Goal: Information Seeking & Learning: Learn about a topic

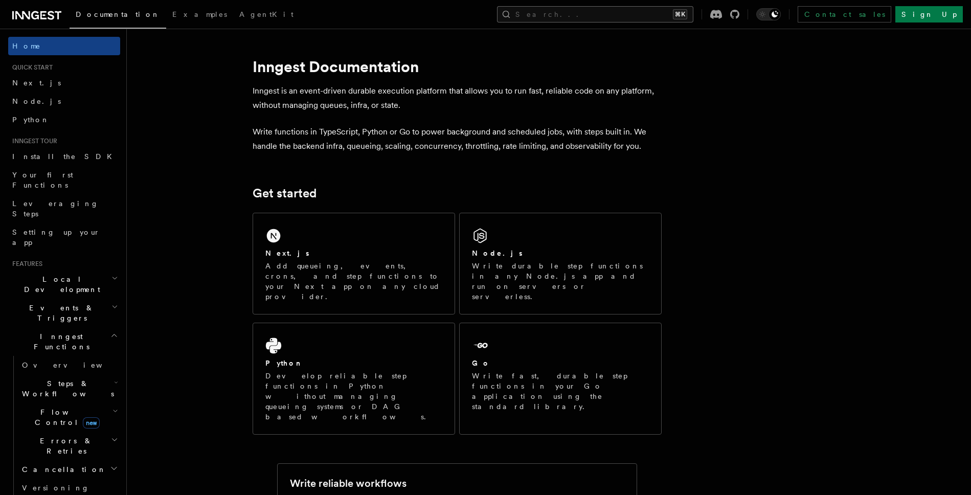
click at [666, 14] on button "Search... ⌘K" at bounding box center [595, 14] width 196 height 16
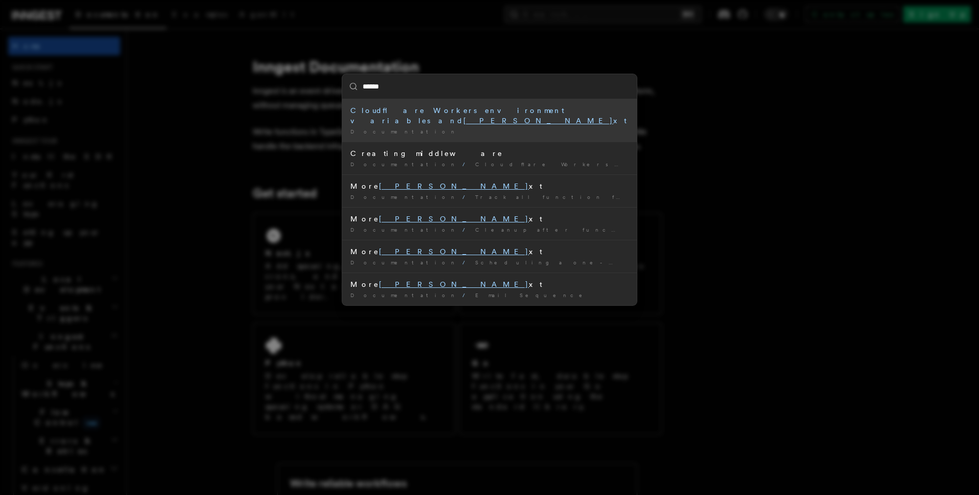
type input "*******"
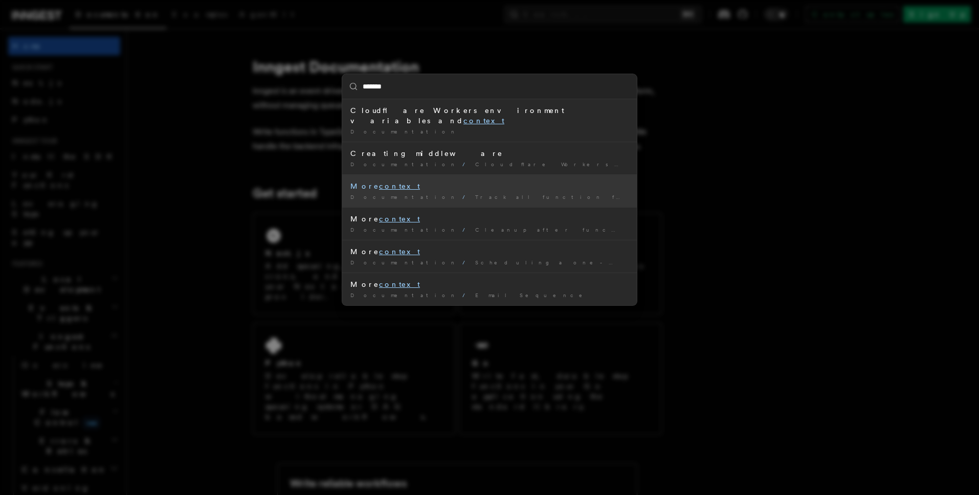
click at [515, 182] on li "More context Documentation / Track all function failures in Datadog /" at bounding box center [489, 190] width 295 height 33
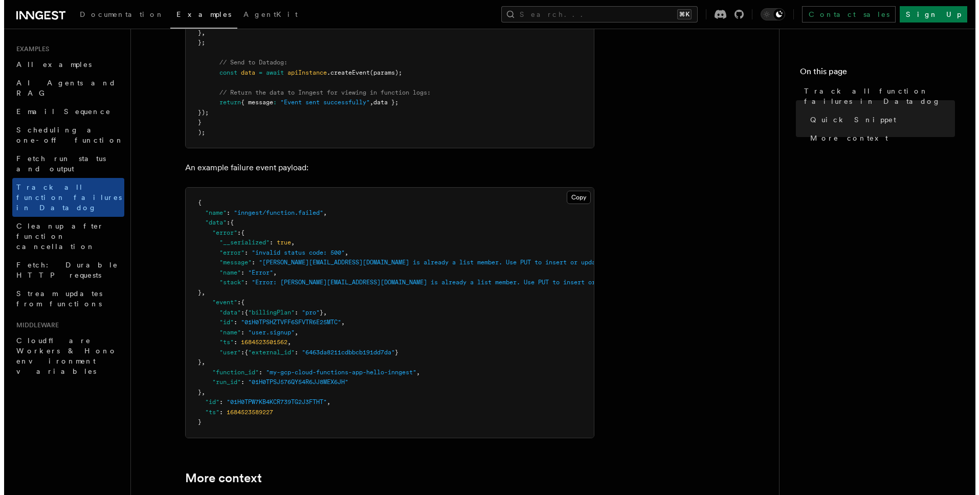
scroll to position [524, 0]
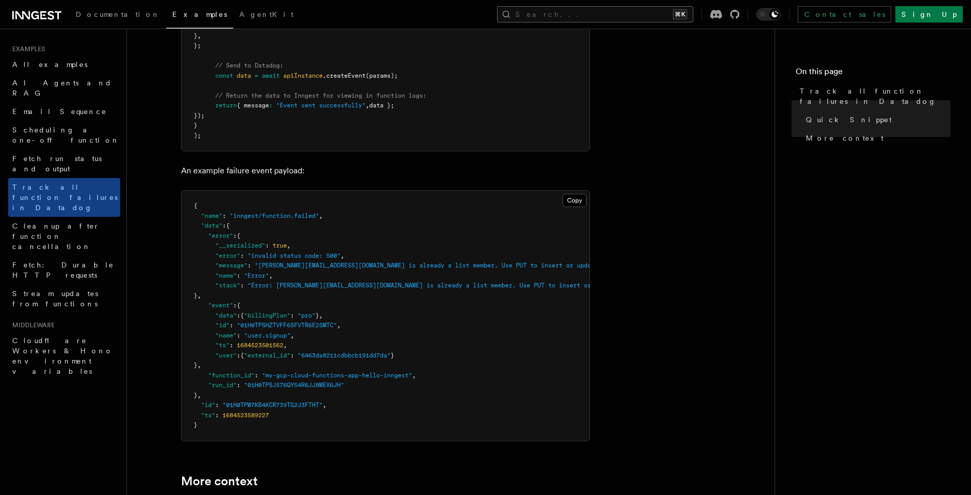
click at [692, 18] on button "Search... ⌘K" at bounding box center [595, 14] width 196 height 16
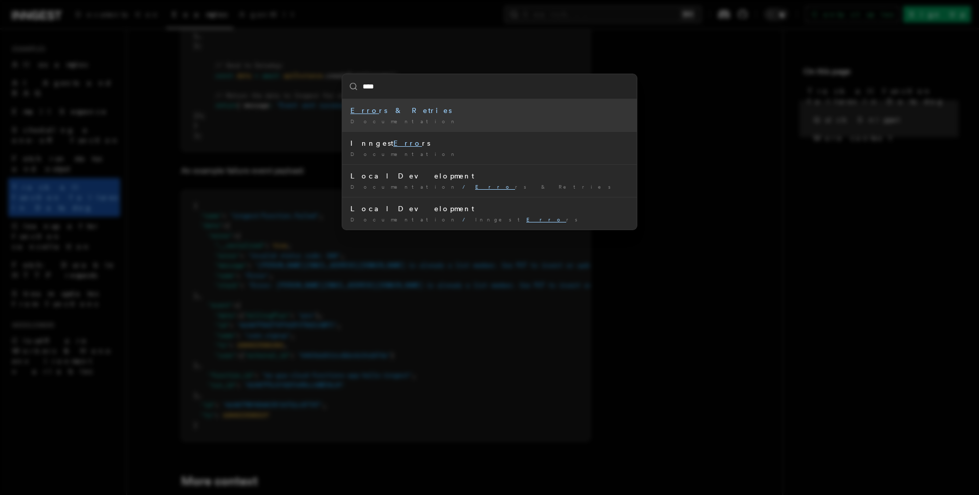
type input "*****"
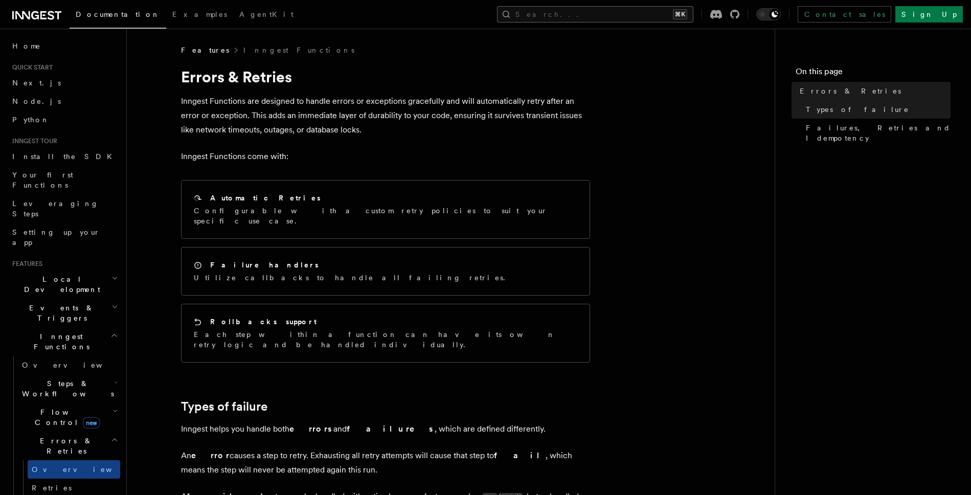
click at [646, 14] on button "Search... ⌘K" at bounding box center [595, 14] width 196 height 16
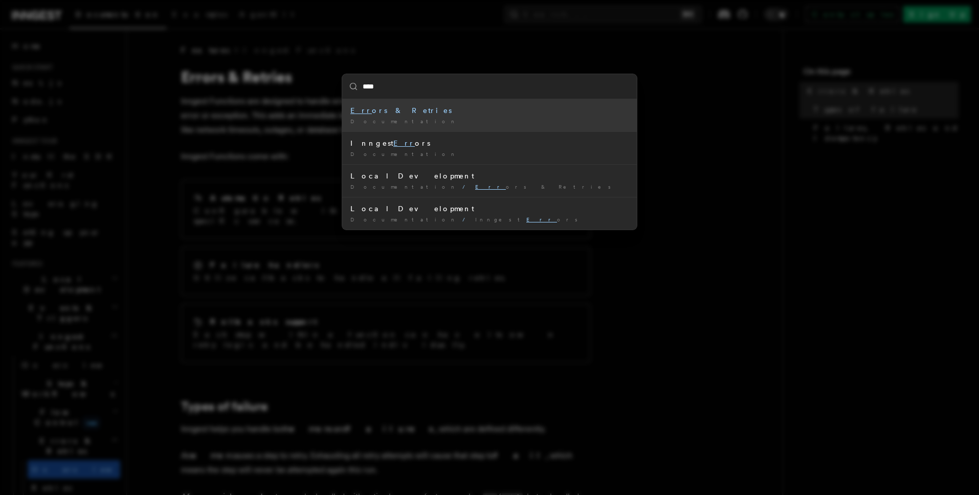
type input "*****"
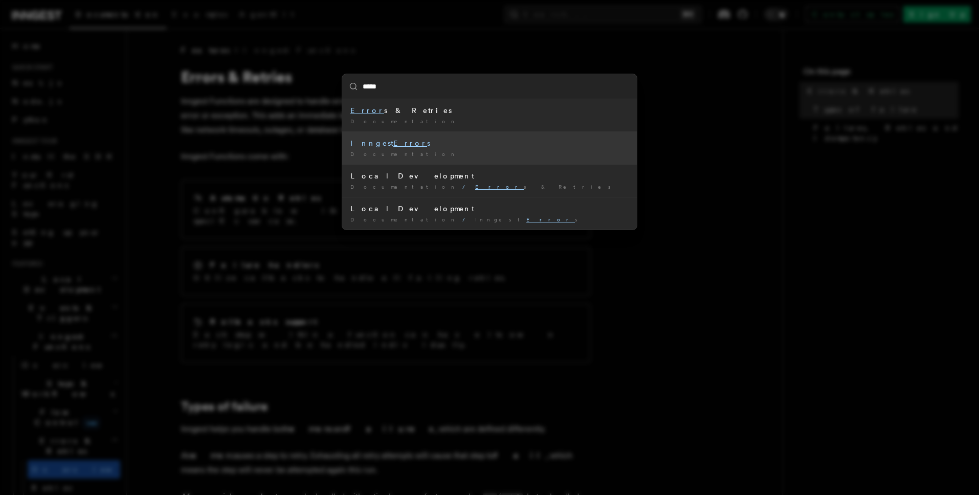
click at [463, 145] on div "Inngest Error s" at bounding box center [489, 143] width 278 height 10
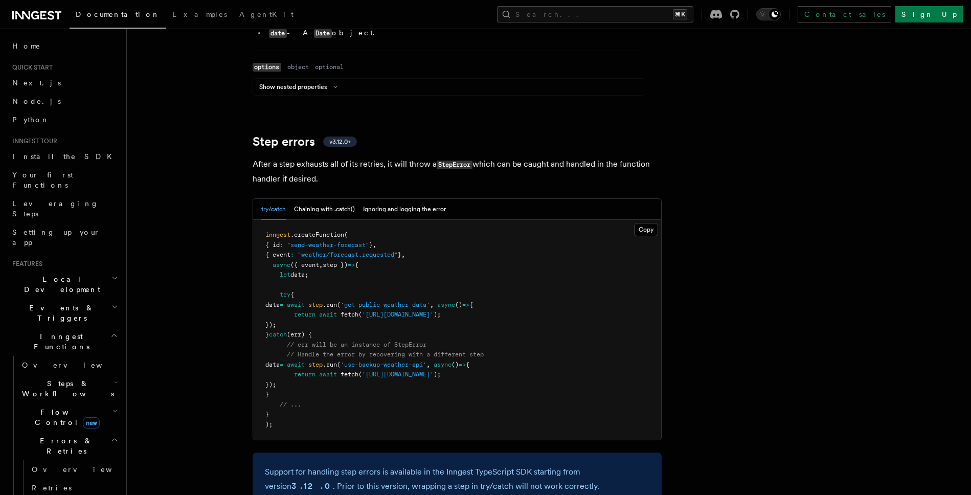
scroll to position [1552, 0]
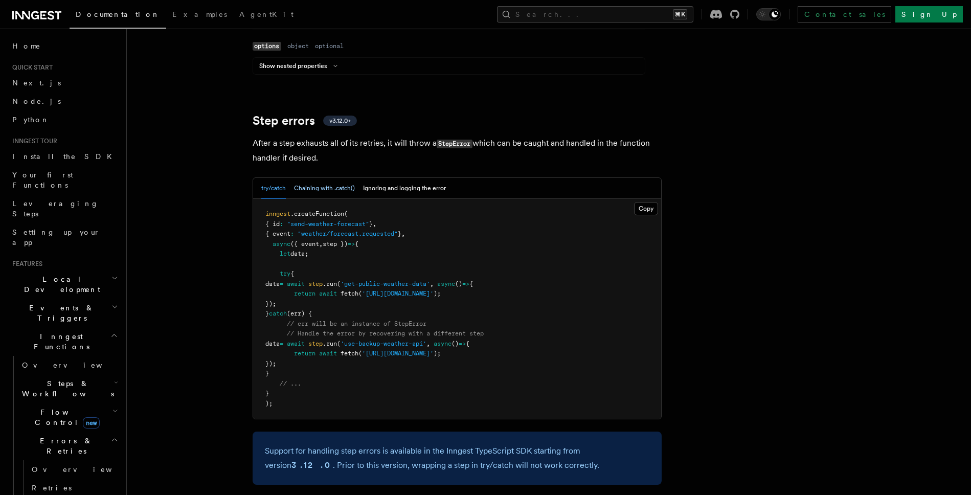
click at [326, 178] on button "Chaining with .catch()" at bounding box center [324, 188] width 61 height 21
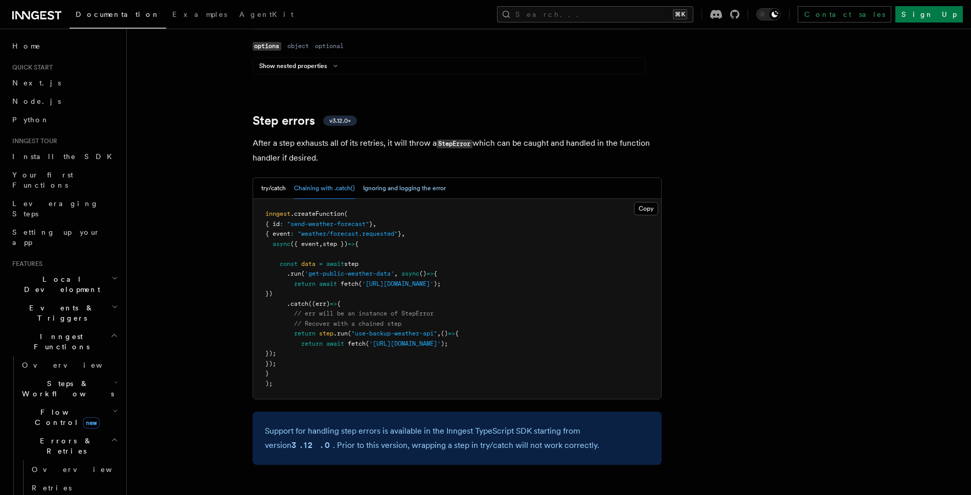
click at [381, 178] on button "Ignoring and logging the error" at bounding box center [404, 188] width 83 height 21
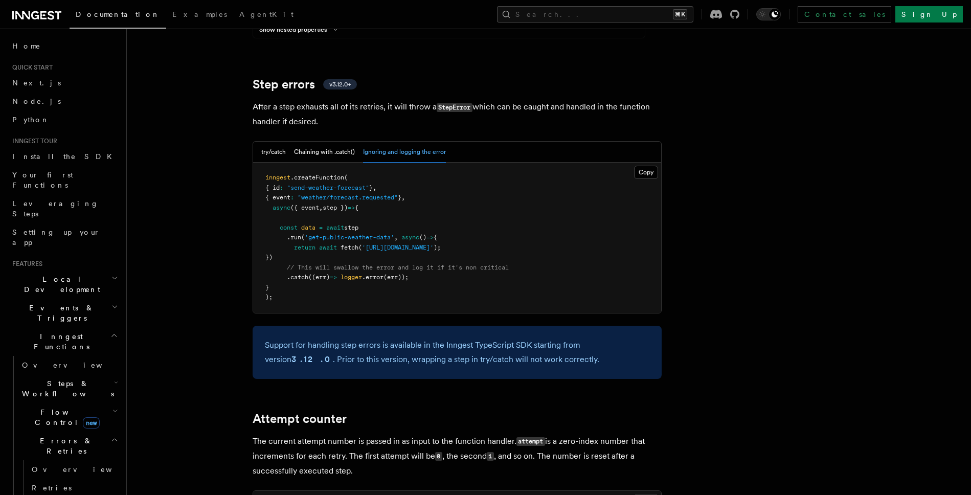
scroll to position [1574, 0]
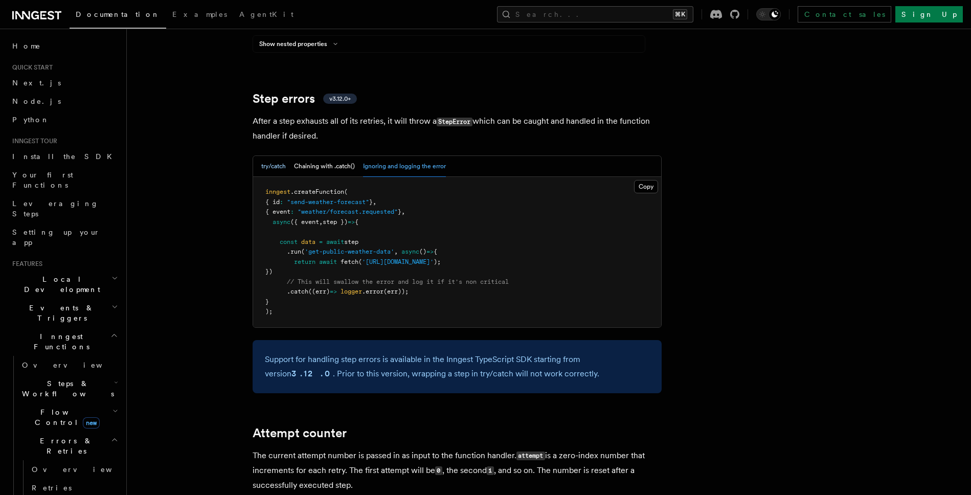
click at [266, 156] on button "try/catch" at bounding box center [273, 166] width 25 height 21
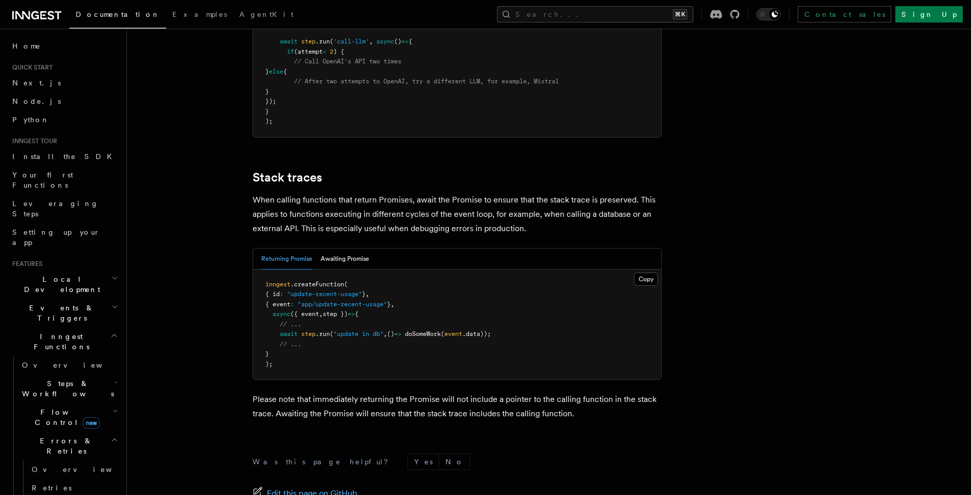
scroll to position [2230, 0]
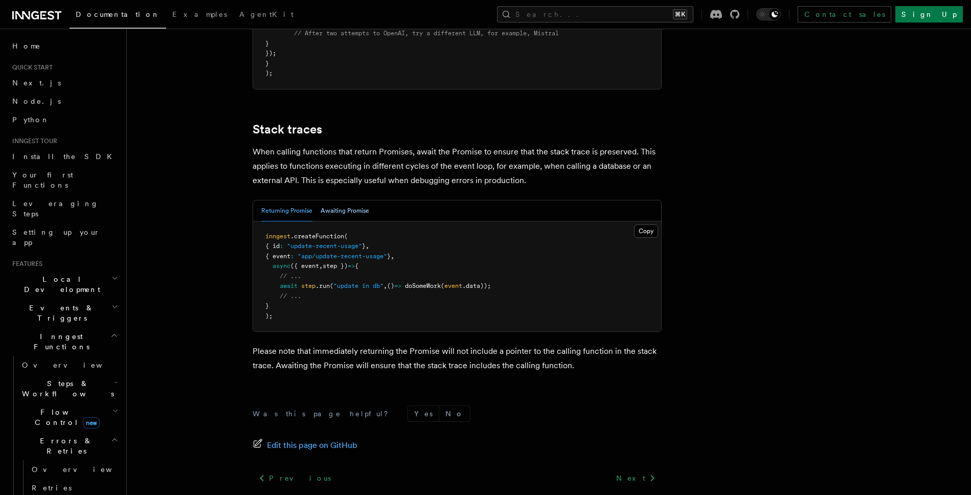
drag, startPoint x: 347, startPoint y: 188, endPoint x: 336, endPoint y: 187, distance: 10.7
click at [347, 200] on button "Awaiting Promise" at bounding box center [345, 210] width 49 height 21
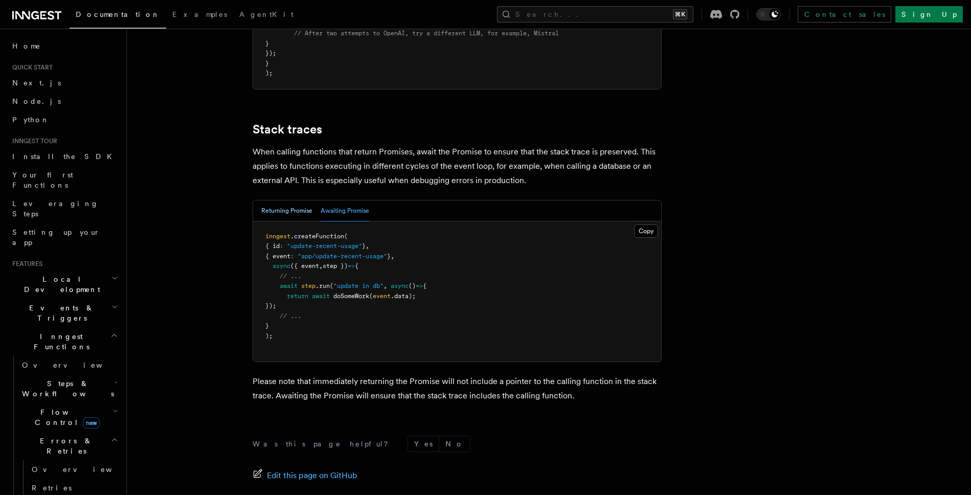
click at [279, 200] on button "Returning Promise" at bounding box center [286, 210] width 51 height 21
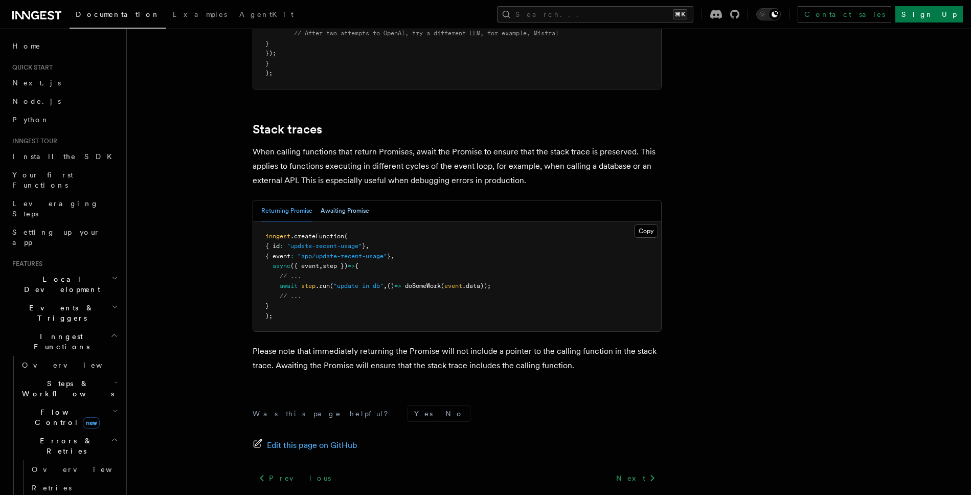
click at [350, 200] on button "Awaiting Promise" at bounding box center [345, 210] width 49 height 21
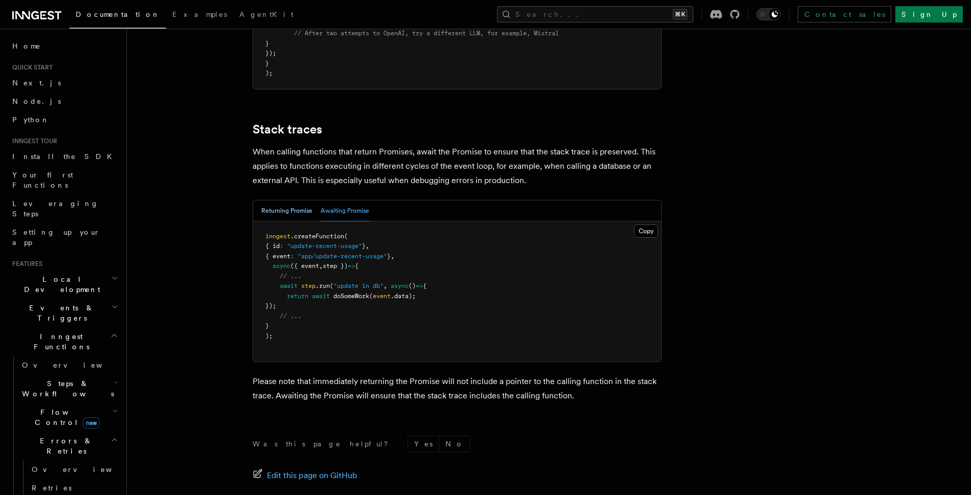
click at [290, 200] on button "Returning Promise" at bounding box center [286, 210] width 51 height 21
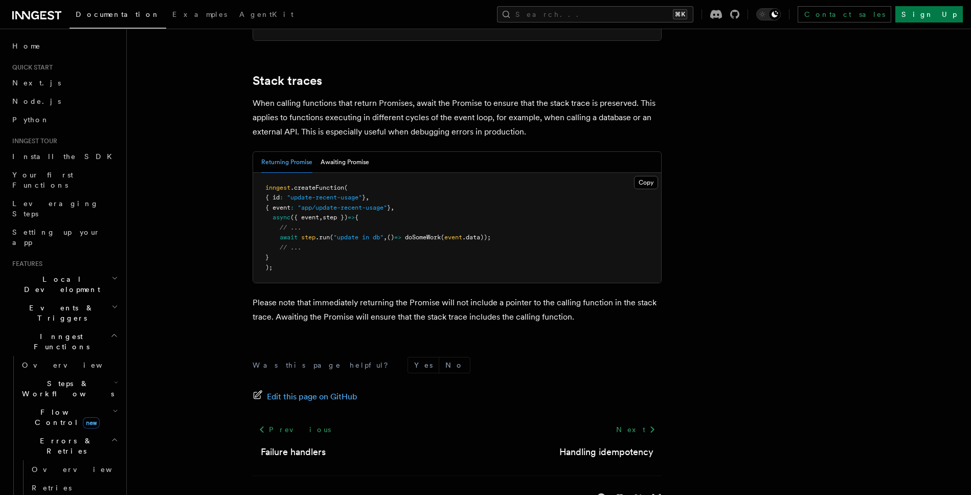
scroll to position [2279, 0]
